Goal: Check status

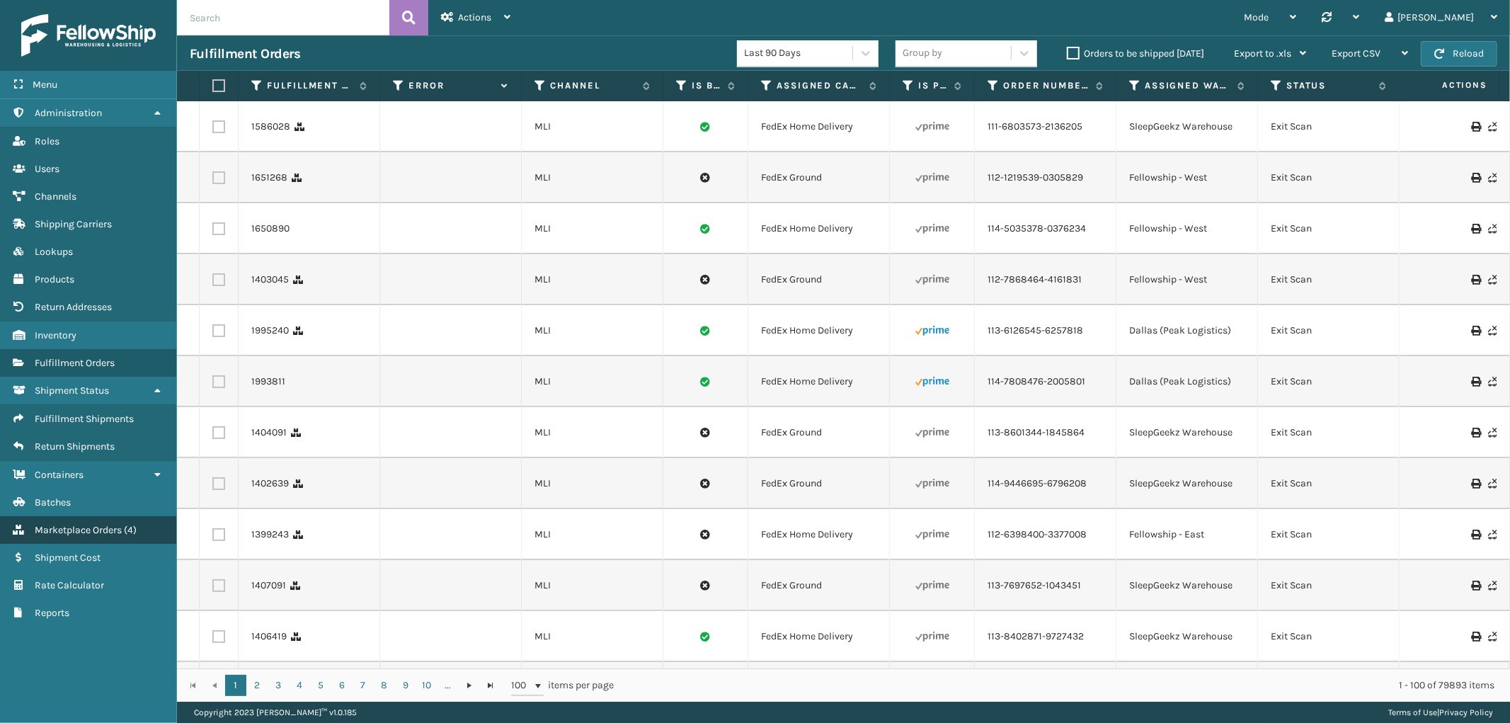
click at [98, 516] on link "Marketplace Orders ( 4 )" at bounding box center [88, 530] width 176 height 28
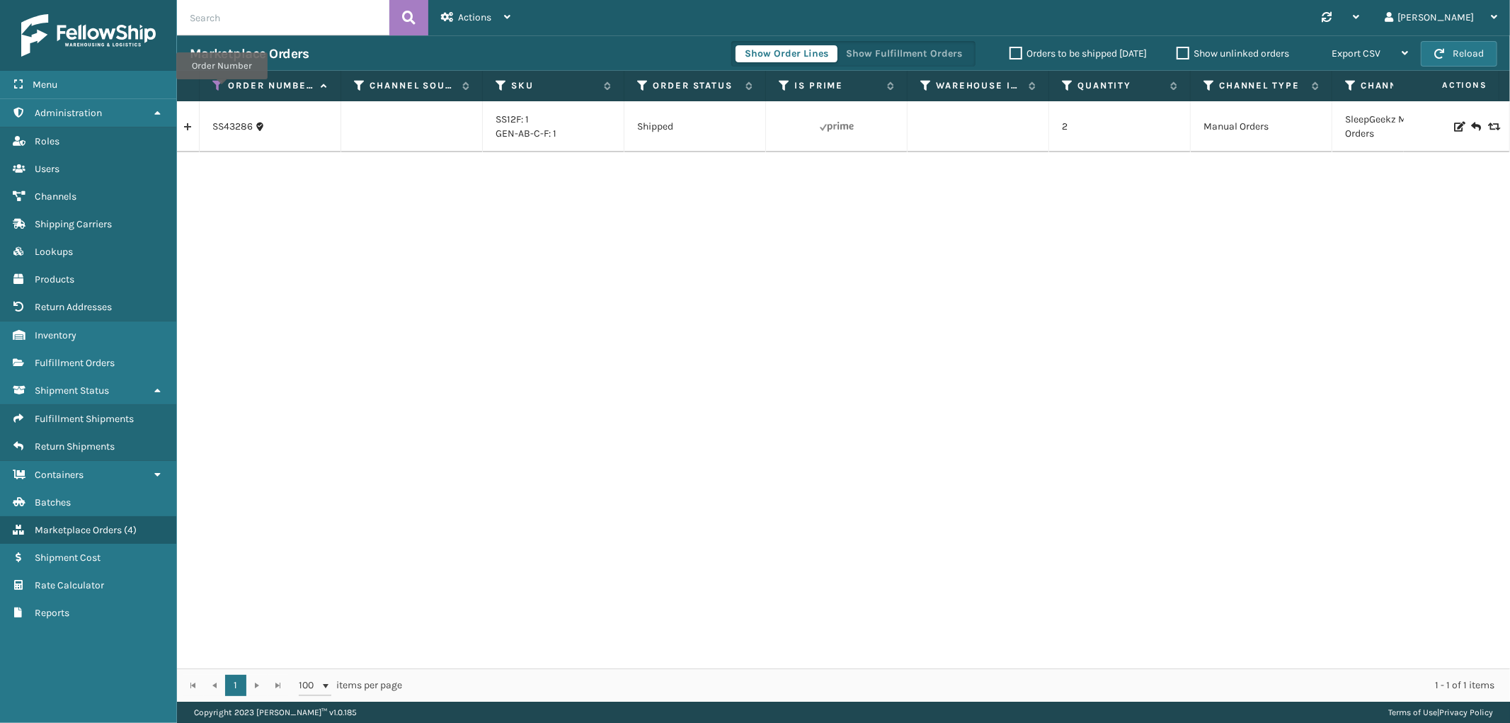
click at [222, 89] on icon at bounding box center [217, 85] width 11 height 13
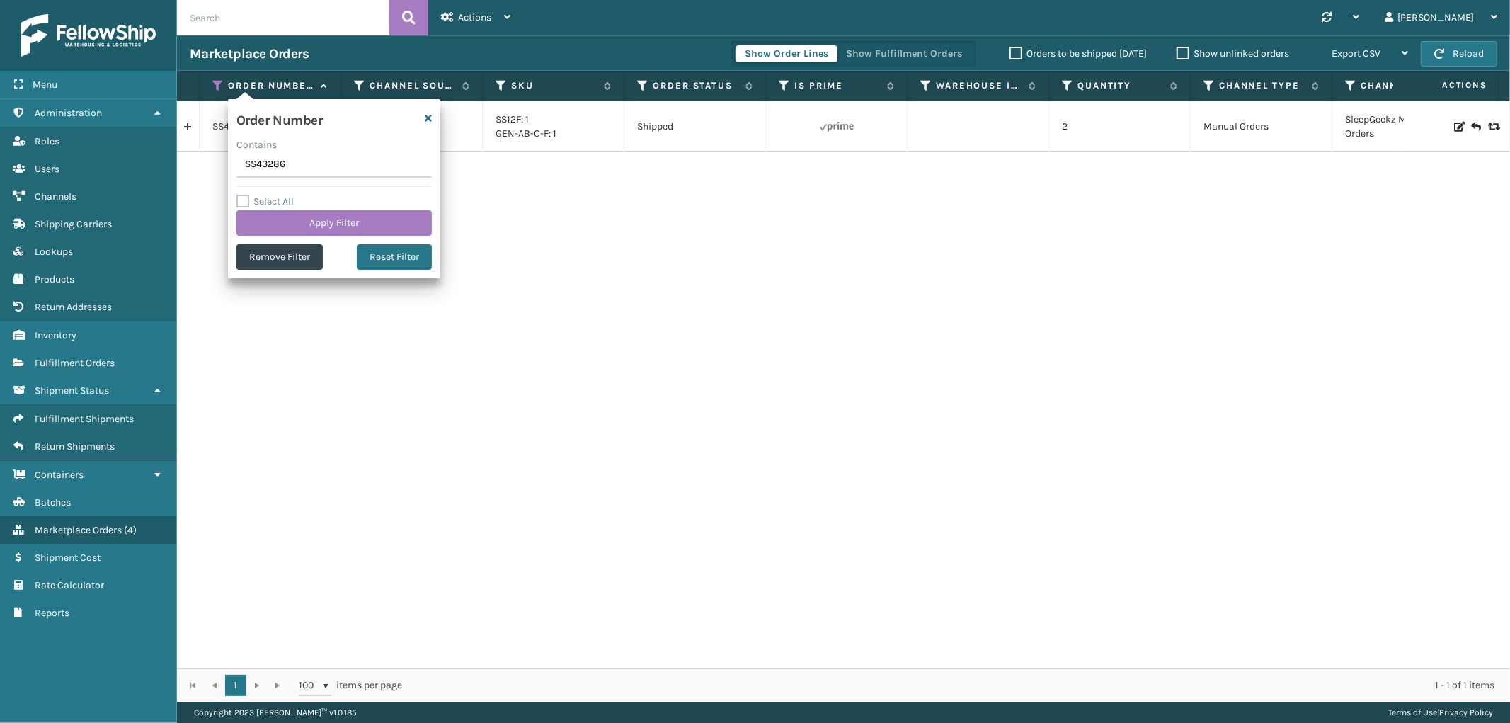
click at [256, 161] on input "SS43286" at bounding box center [333, 164] width 195 height 25
type input "112-5759011-4045827"
click at [300, 224] on button "Apply Filter" at bounding box center [333, 222] width 195 height 25
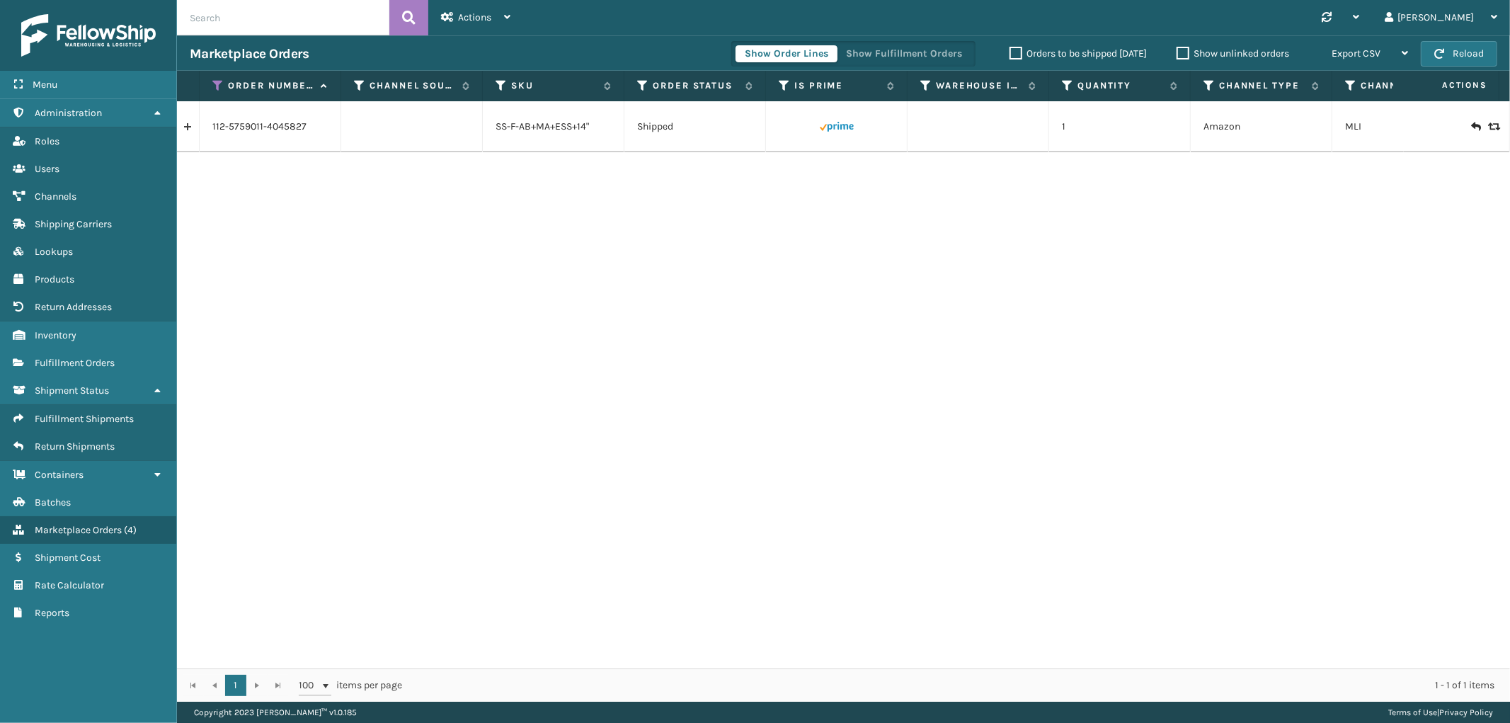
click at [197, 130] on link at bounding box center [188, 126] width 22 height 23
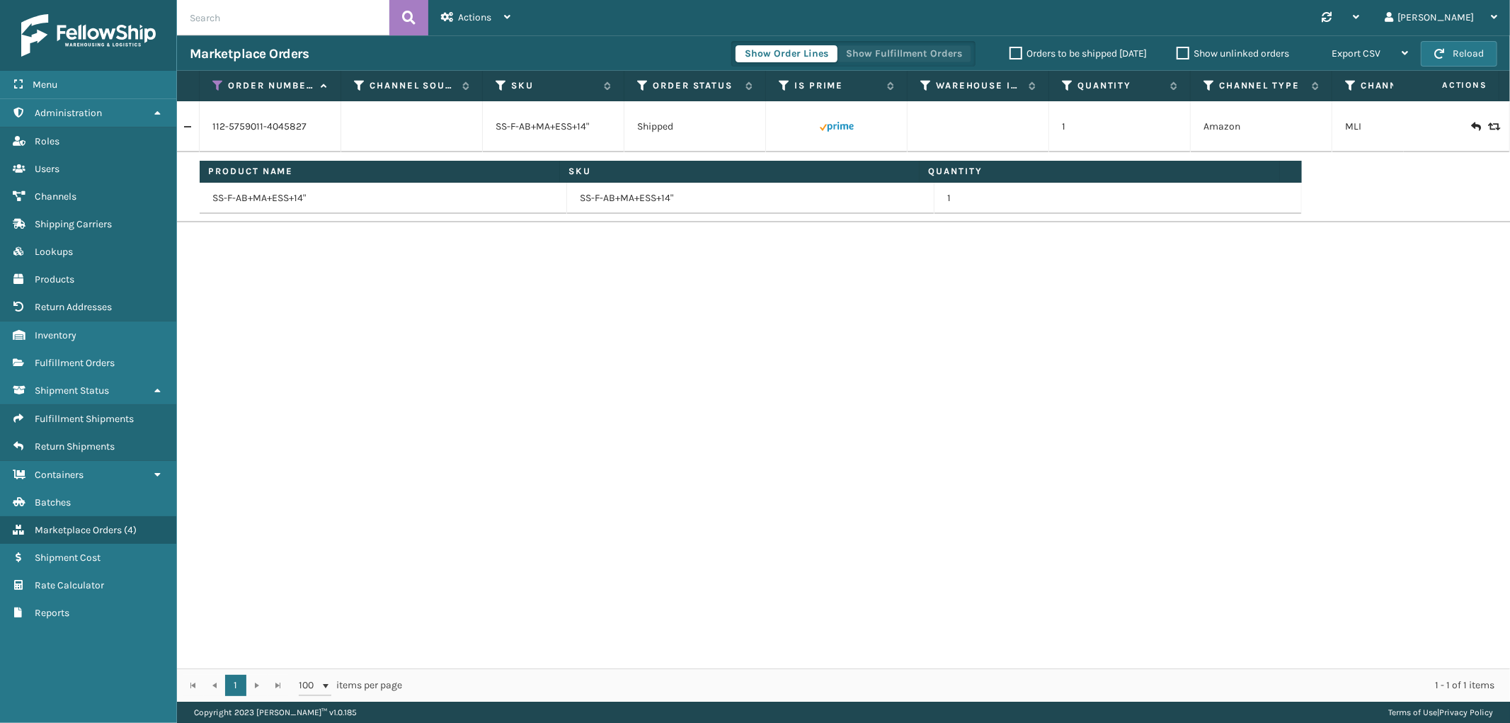
click at [935, 48] on button "Show Fulfillment Orders" at bounding box center [904, 53] width 135 height 17
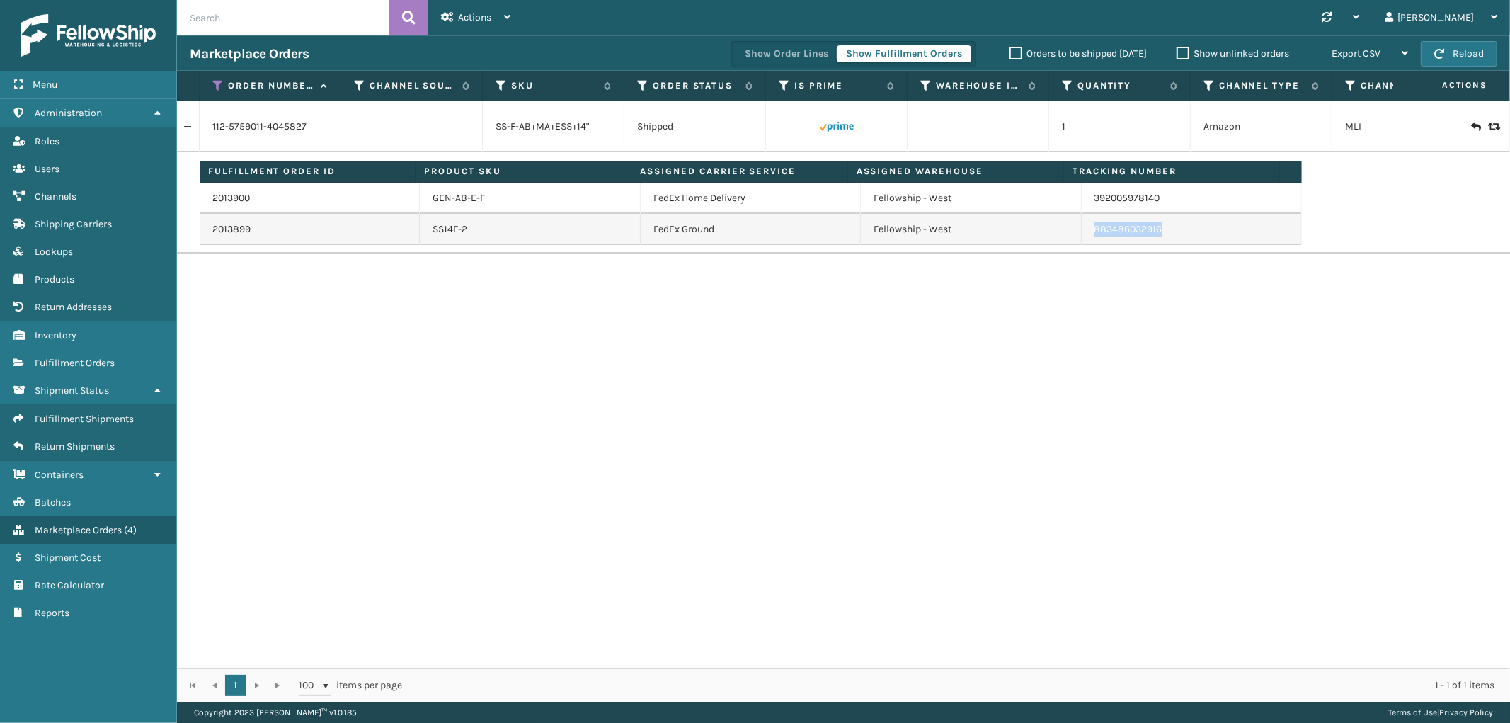
drag, startPoint x: 1170, startPoint y: 234, endPoint x: 1085, endPoint y: 236, distance: 85.0
click at [1085, 236] on td "883486032916" at bounding box center [1192, 229] width 220 height 31
copy link "883486032916"
click at [224, 229] on link "2013899" at bounding box center [231, 229] width 38 height 14
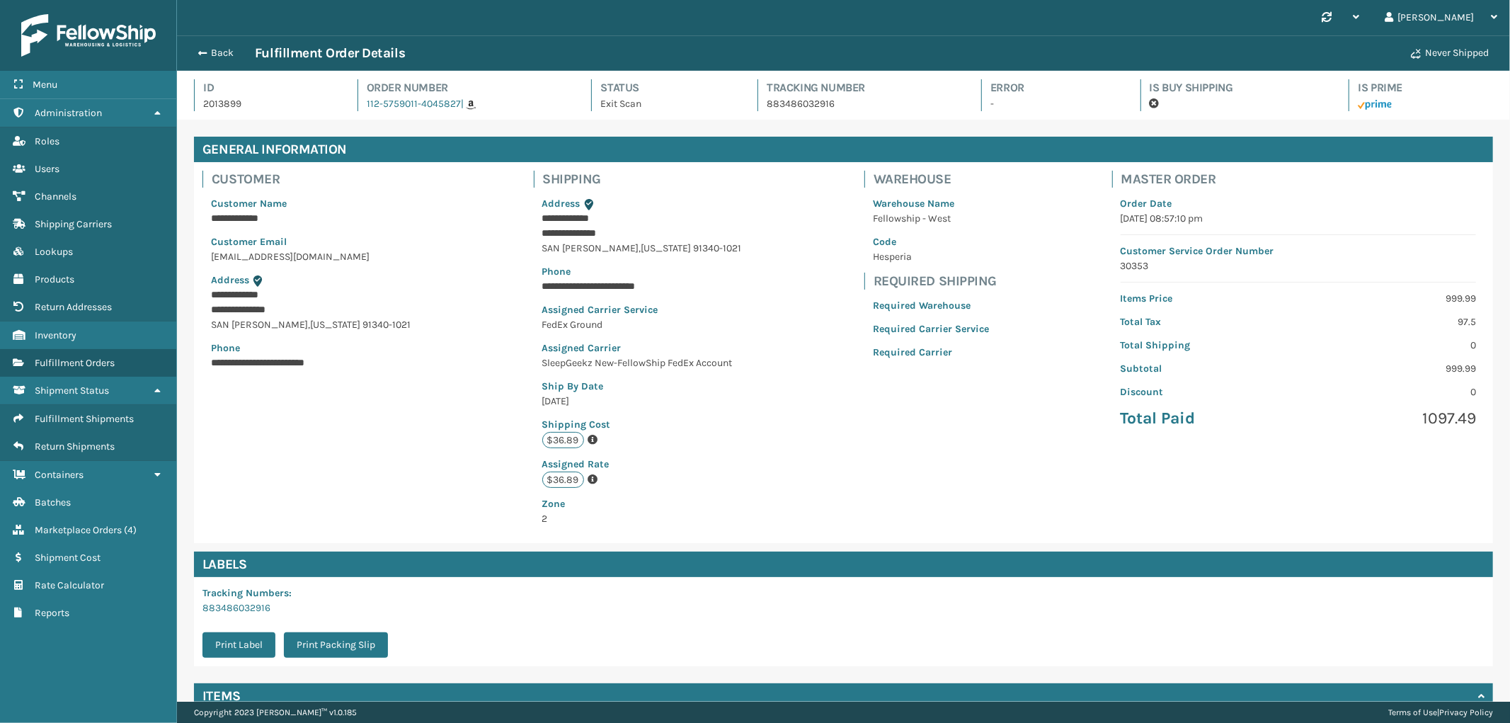
scroll to position [33, 1333]
click at [89, 349] on link "Fulfillment Orders" at bounding box center [88, 363] width 176 height 28
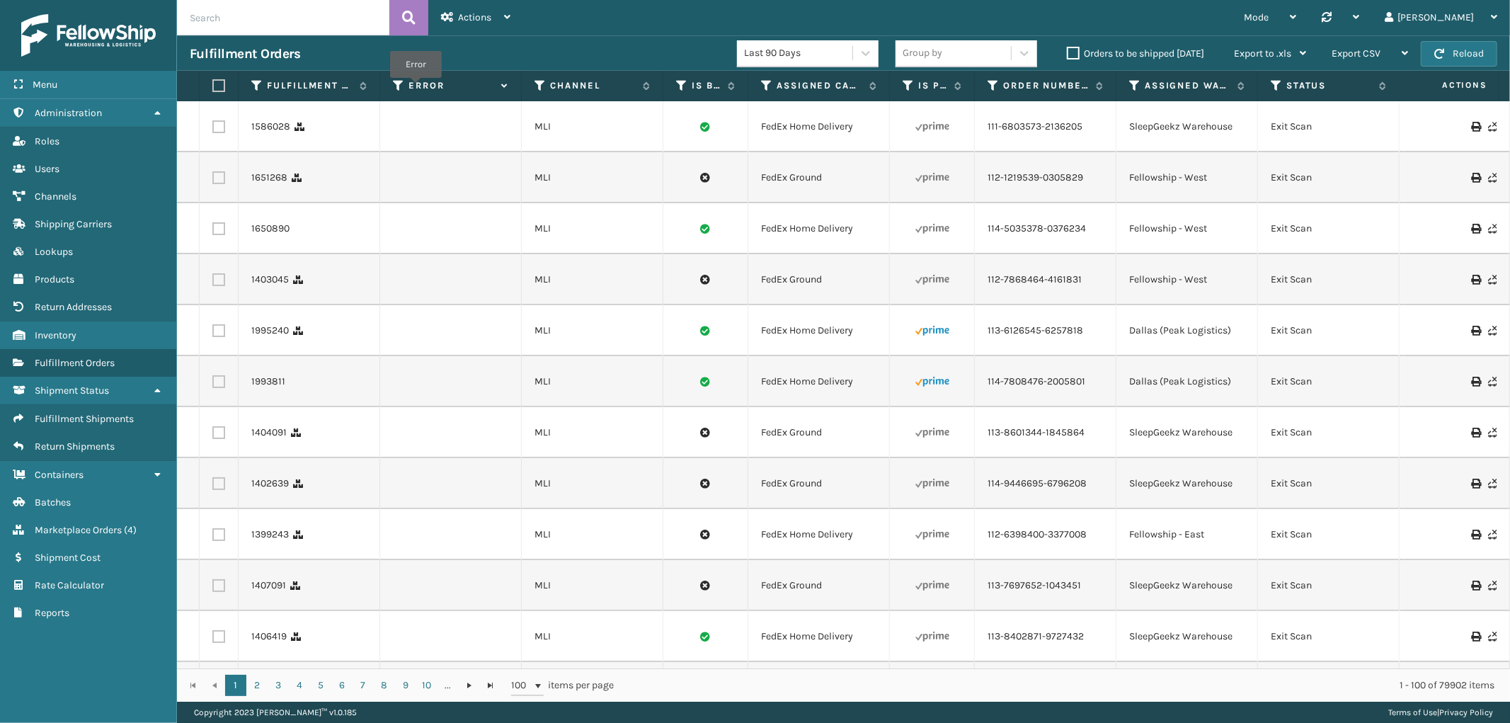
click at [416, 88] on label "Error" at bounding box center [452, 85] width 86 height 13
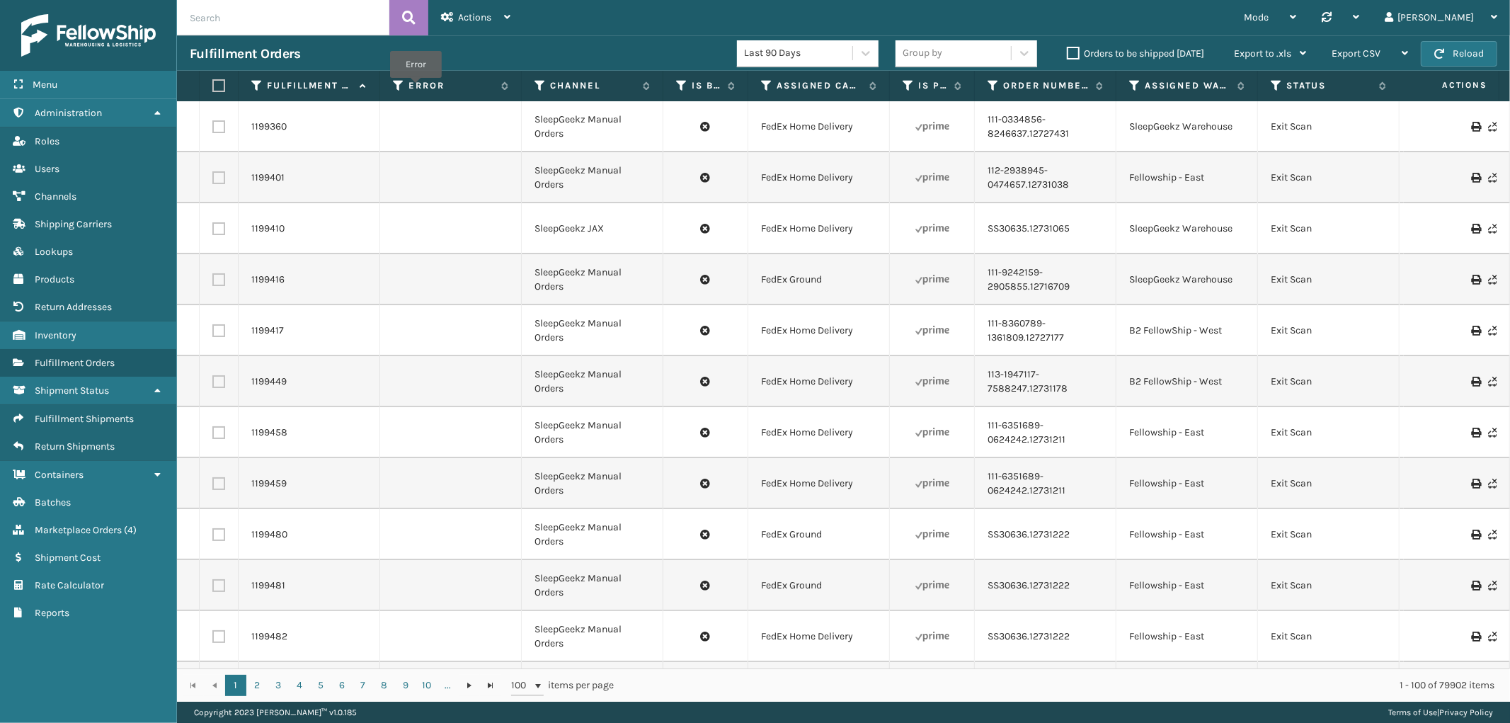
click at [416, 88] on label "Error" at bounding box center [452, 85] width 86 height 13
